Goal: Task Accomplishment & Management: Complete application form

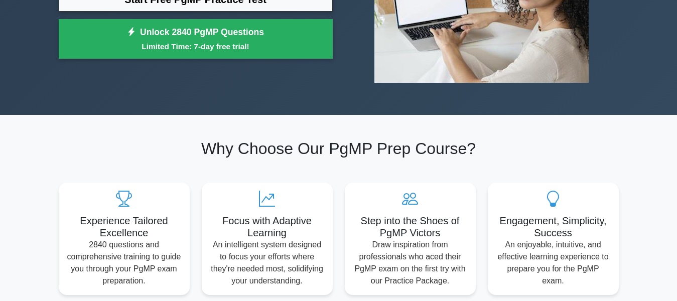
scroll to position [221, 0]
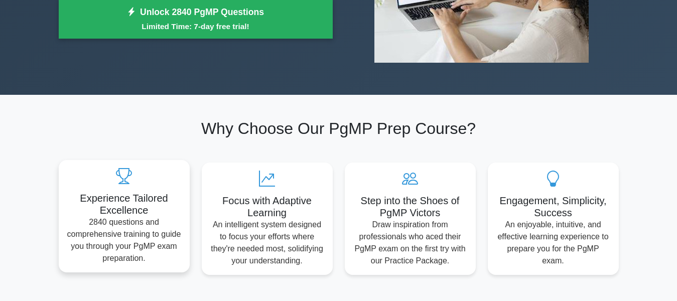
click at [136, 211] on h5 "Experience Tailored Excellence" at bounding box center [124, 204] width 115 height 24
click at [101, 207] on h5 "Experience Tailored Excellence" at bounding box center [124, 204] width 115 height 24
click at [103, 252] on p "2840 questions and comprehensive training to guide you through your PgMP exam p…" at bounding box center [124, 240] width 115 height 48
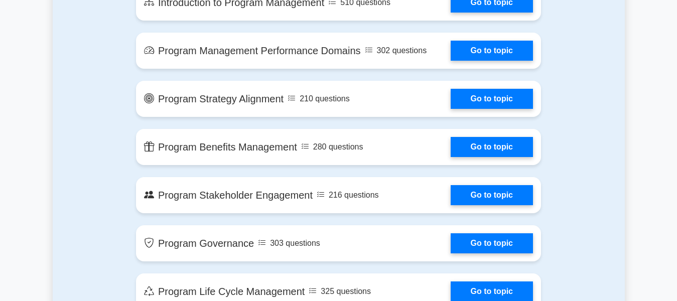
scroll to position [602, 0]
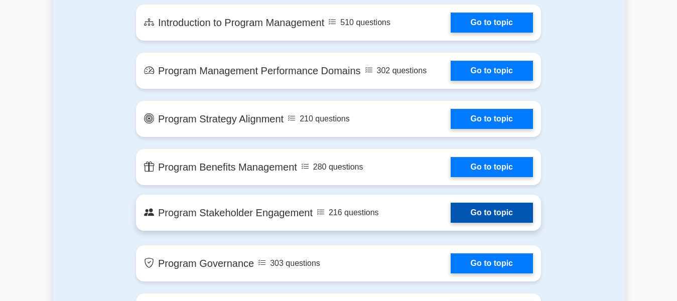
click at [450, 207] on link "Go to topic" at bounding box center [491, 213] width 82 height 20
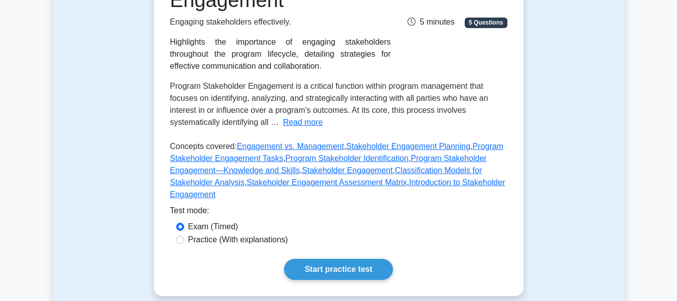
scroll to position [201, 0]
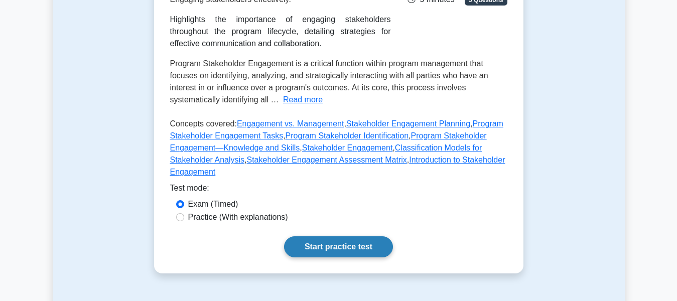
click at [327, 236] on link "Start practice test" at bounding box center [338, 246] width 109 height 21
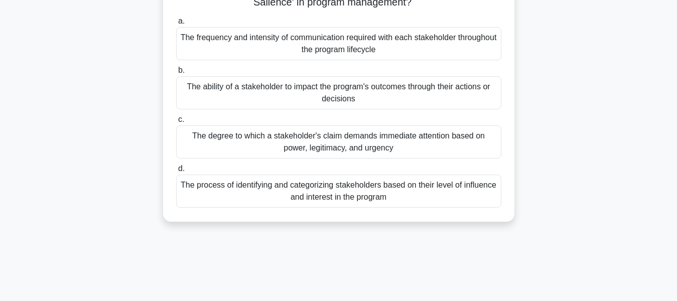
scroll to position [80, 0]
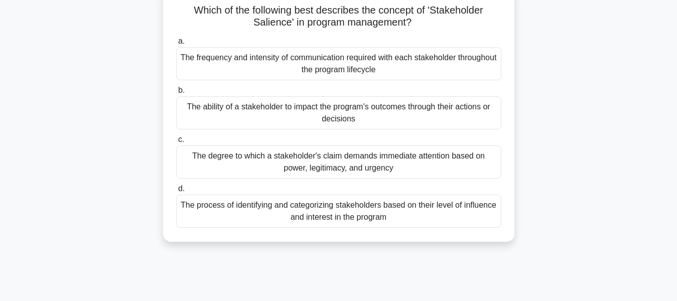
click at [303, 64] on div "The frequency and intensity of communication required with each stakeholder thr…" at bounding box center [338, 63] width 325 height 33
click at [176, 45] on input "a. The frequency and intensity of communication required with each stakeholder …" at bounding box center [176, 41] width 0 height 7
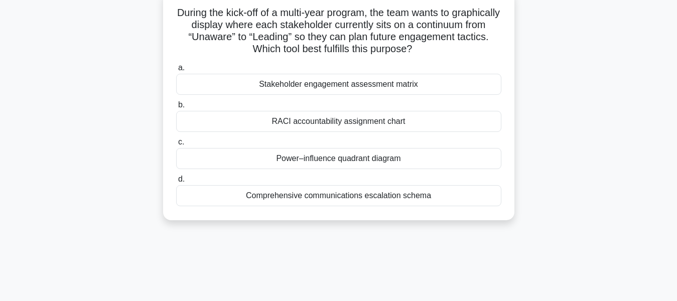
scroll to position [0, 0]
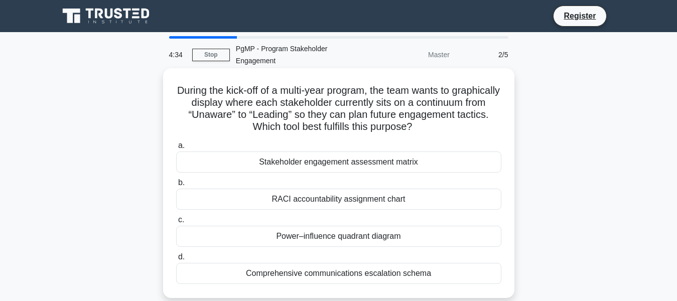
click at [265, 160] on div "Stakeholder engagement assessment matrix" at bounding box center [338, 161] width 325 height 21
click at [176, 149] on input "a. Stakeholder engagement assessment matrix" at bounding box center [176, 145] width 0 height 7
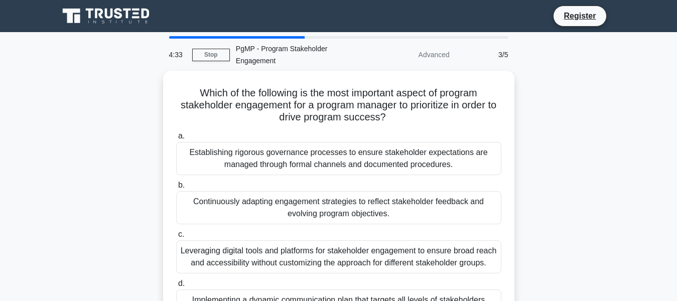
click at [265, 160] on div "Establishing rigorous governance processes to ensure stakeholder expectations a…" at bounding box center [338, 158] width 325 height 33
click at [176, 139] on input "a. Establishing rigorous governance processes to ensure stakeholder expectation…" at bounding box center [176, 136] width 0 height 7
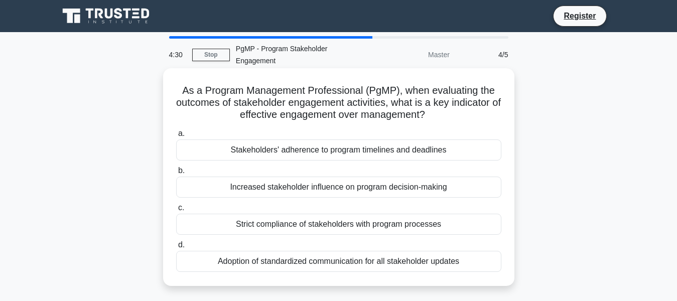
click at [257, 183] on div "Increased stakeholder influence on program decision-making" at bounding box center [338, 187] width 325 height 21
click at [176, 174] on input "b. Increased stakeholder influence on program decision-making" at bounding box center [176, 171] width 0 height 7
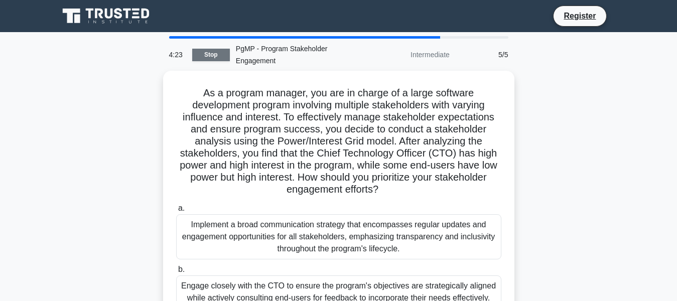
click at [215, 59] on link "Stop" at bounding box center [211, 55] width 38 height 13
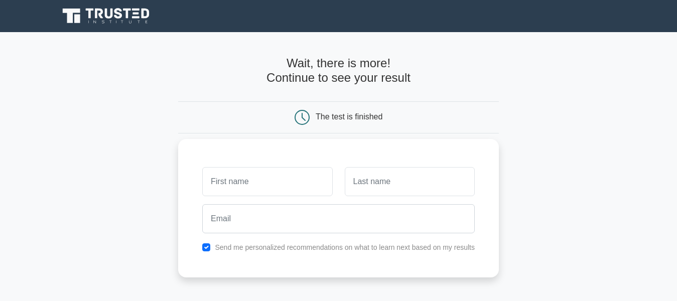
click at [214, 184] on input "text" at bounding box center [267, 181] width 130 height 29
type input "Aqil"
click at [376, 184] on input "text" at bounding box center [410, 181] width 130 height 29
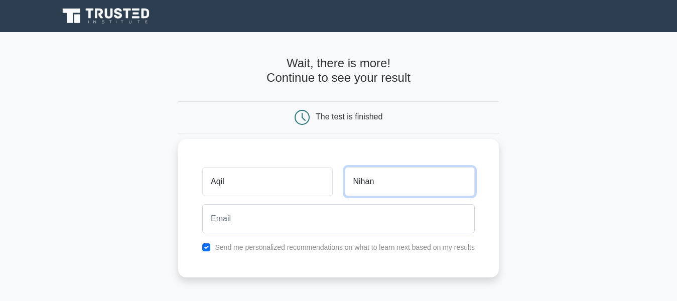
type input "Nihan"
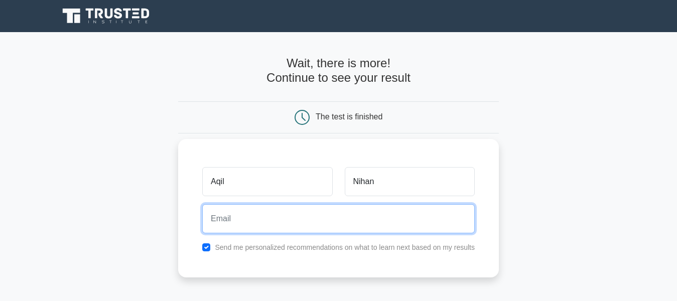
click at [284, 227] on input "email" at bounding box center [338, 218] width 272 height 29
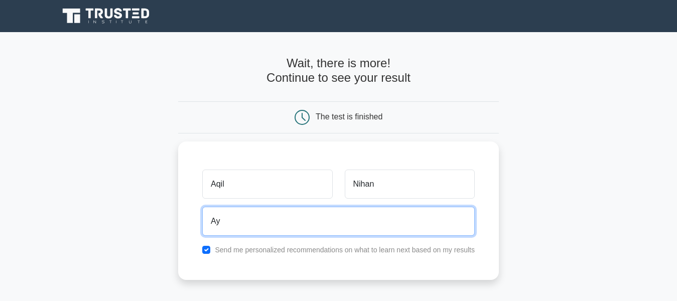
type input "A"
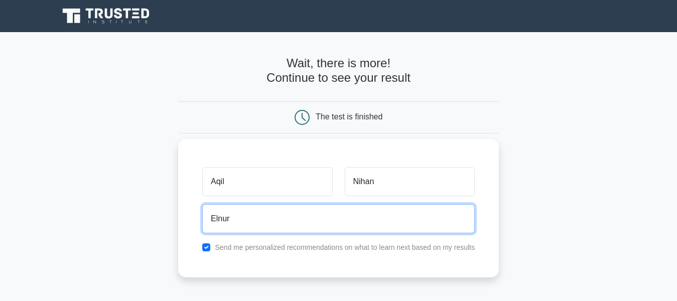
type input "[EMAIL_ADDRESS][DOMAIN_NAME]"
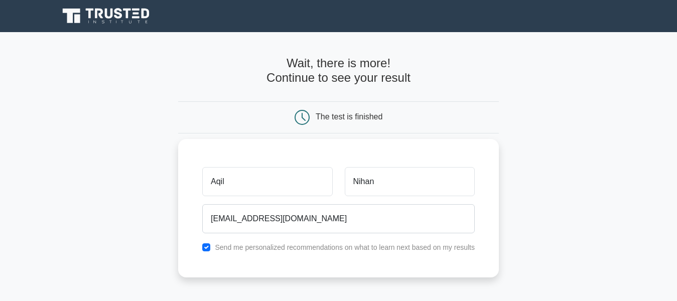
click at [233, 247] on label "Send me personalized recommendations on what to learn next based on my results" at bounding box center [345, 247] width 260 height 8
click at [289, 246] on label "Send me personalized recommendations on what to learn next based on my results" at bounding box center [345, 247] width 260 height 8
click at [391, 185] on input "Nihan" at bounding box center [410, 181] width 130 height 29
type input "N"
